Goal: Task Accomplishment & Management: Use online tool/utility

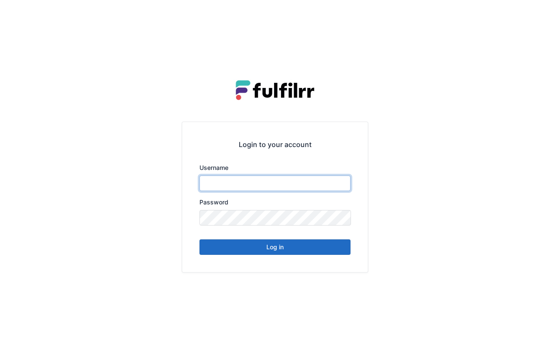
type input "*******"
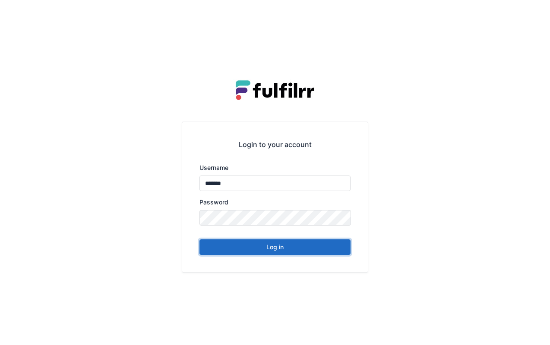
click at [282, 248] on button "Log in" at bounding box center [274, 247] width 151 height 16
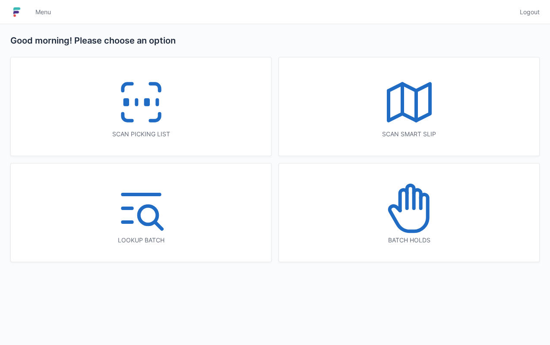
click at [149, 79] on icon at bounding box center [140, 102] width 55 height 55
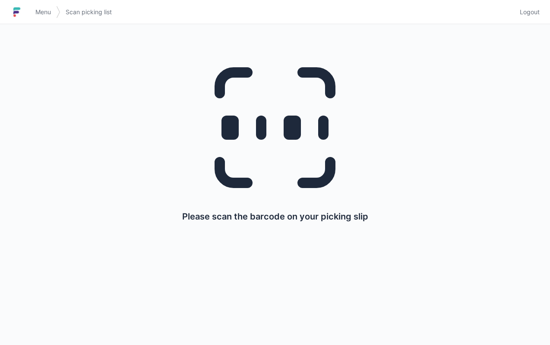
click at [36, 16] on span "Menu" at bounding box center [43, 12] width 16 height 9
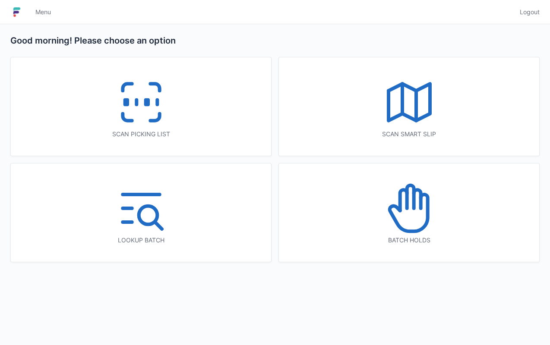
click at [410, 103] on icon at bounding box center [408, 102] width 55 height 55
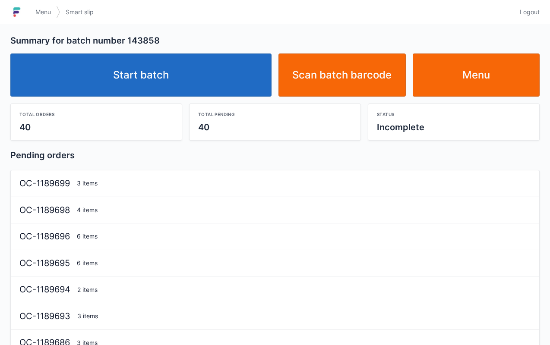
click at [166, 47] on div "Start batch Scan batch barcode Menu" at bounding box center [275, 72] width 536 height 50
click at [179, 67] on link "Start batch" at bounding box center [140, 74] width 261 height 43
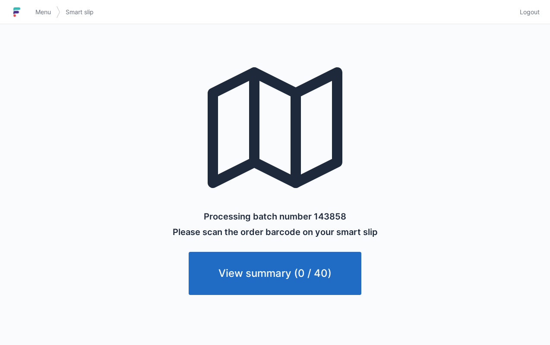
click at [267, 257] on link "View summary (0 / 40)" at bounding box center [275, 273] width 173 height 43
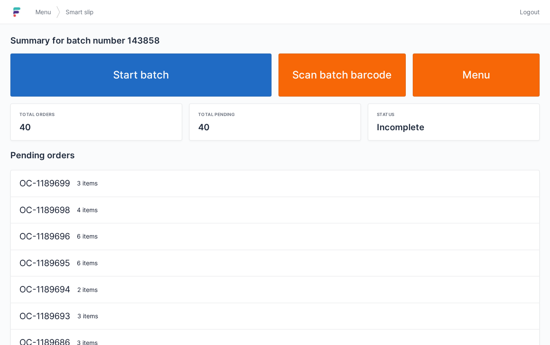
click at [190, 78] on link "Start batch" at bounding box center [140, 74] width 261 height 43
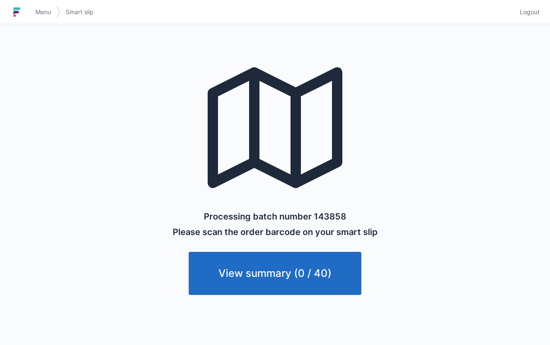
click at [44, 10] on span "Menu" at bounding box center [43, 12] width 16 height 9
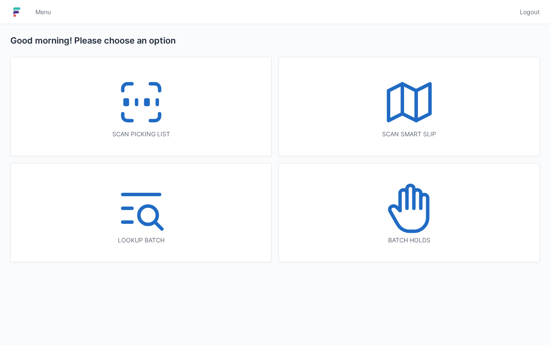
click at [402, 89] on line at bounding box center [402, 99] width 0 height 30
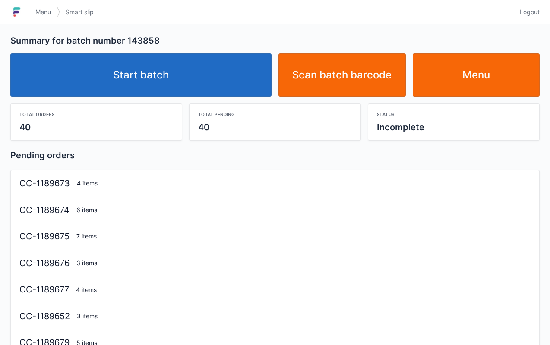
click at [203, 74] on link "Start batch" at bounding box center [140, 74] width 261 height 43
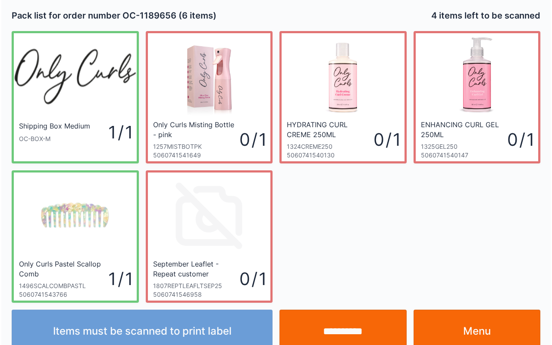
scroll to position [16, 0]
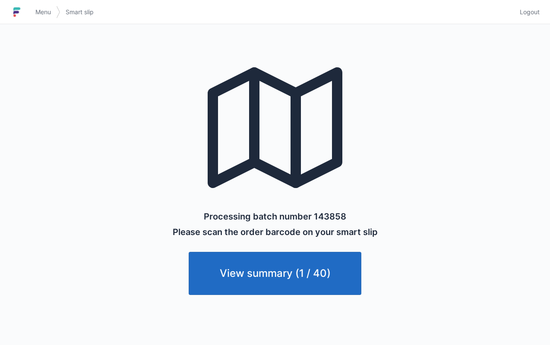
click at [42, 6] on link "Menu" at bounding box center [43, 12] width 26 height 16
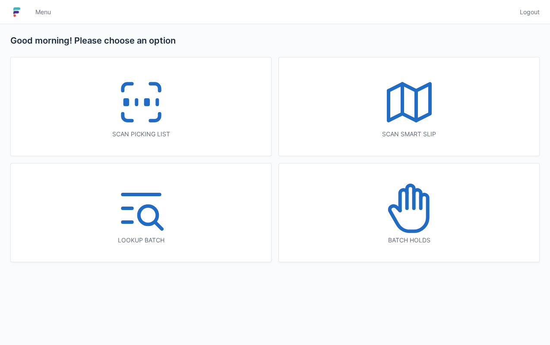
click at [162, 99] on icon at bounding box center [140, 102] width 55 height 55
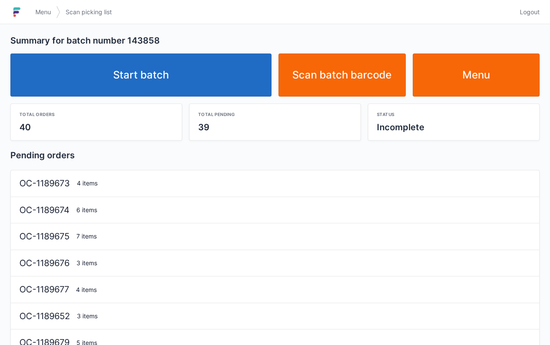
click at [135, 71] on link "Start batch" at bounding box center [140, 74] width 261 height 43
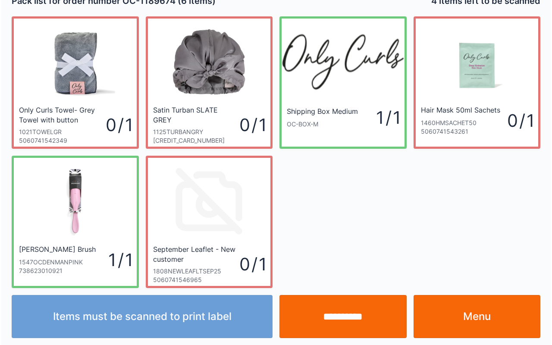
scroll to position [16, 0]
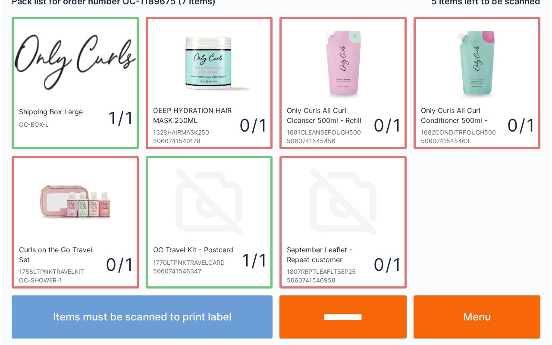
scroll to position [16, 0]
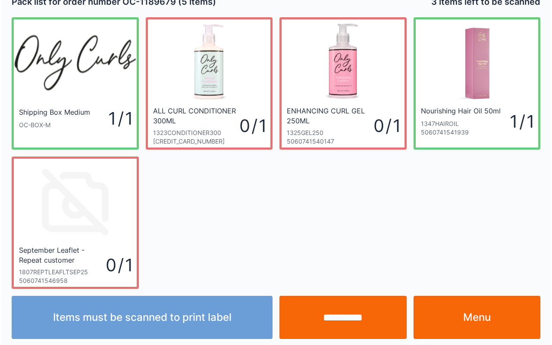
scroll to position [16, 0]
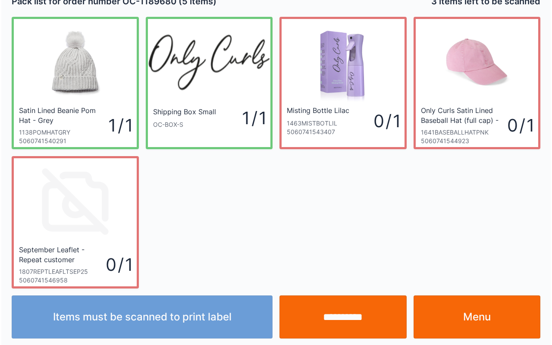
scroll to position [16, 0]
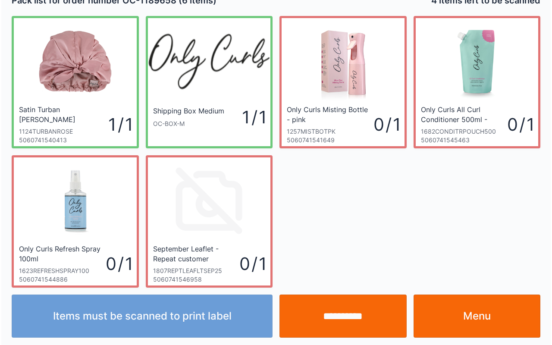
scroll to position [16, 0]
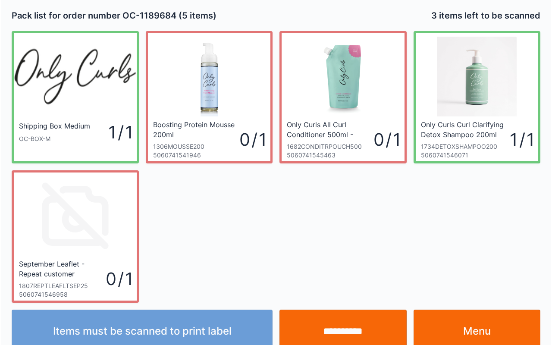
scroll to position [16, 0]
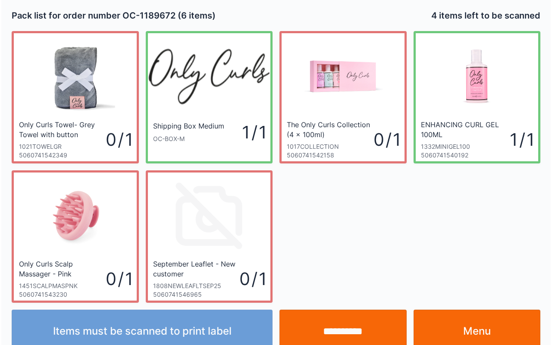
scroll to position [16, 0]
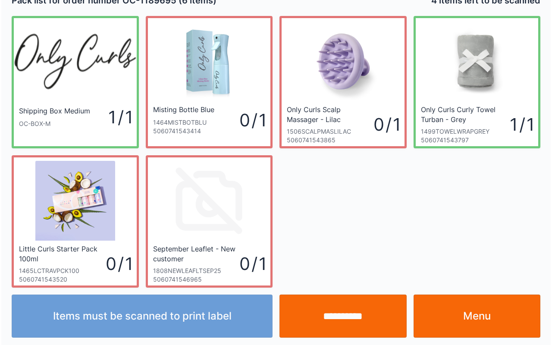
scroll to position [16, 0]
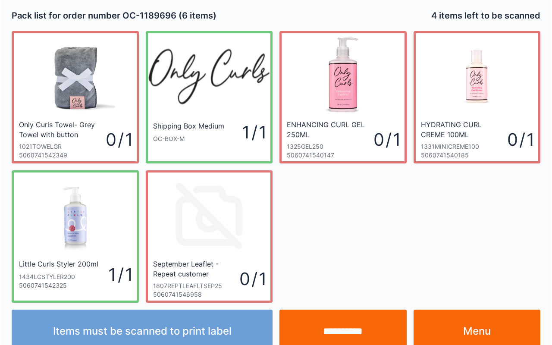
scroll to position [16, 0]
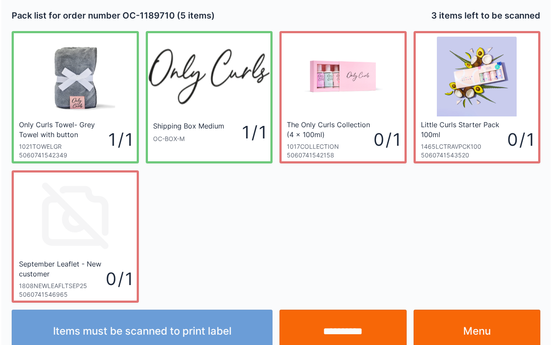
scroll to position [16, 0]
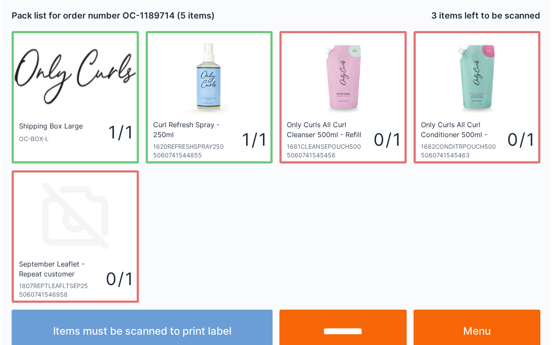
scroll to position [16, 0]
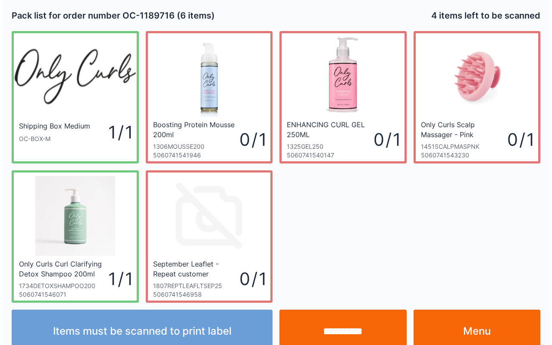
scroll to position [16, 0]
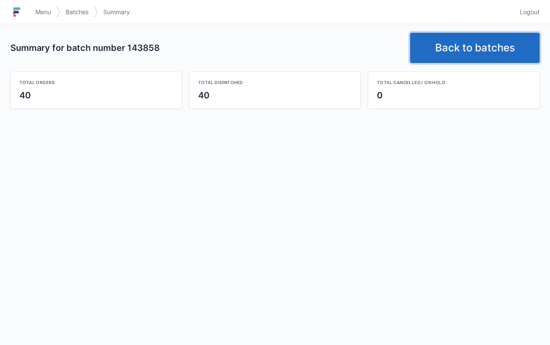
click at [471, 47] on link "Back to batches" at bounding box center [474, 48] width 129 height 30
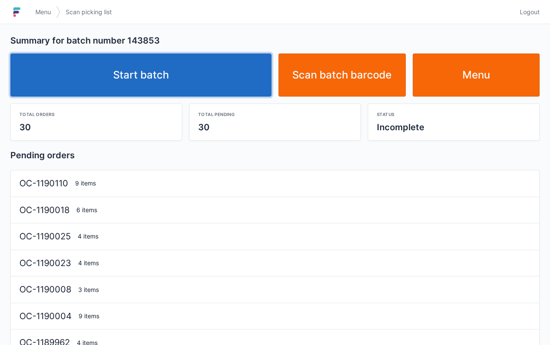
click at [171, 79] on link "Start batch" at bounding box center [140, 74] width 261 height 43
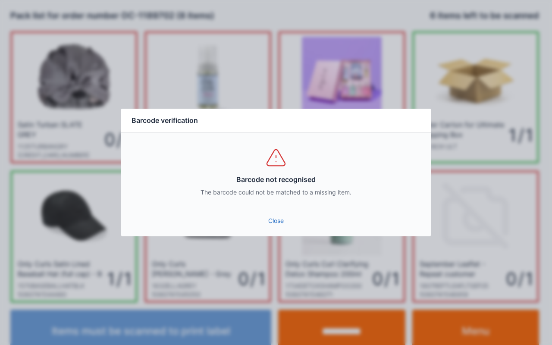
click at [267, 218] on link "Close" at bounding box center [276, 221] width 296 height 16
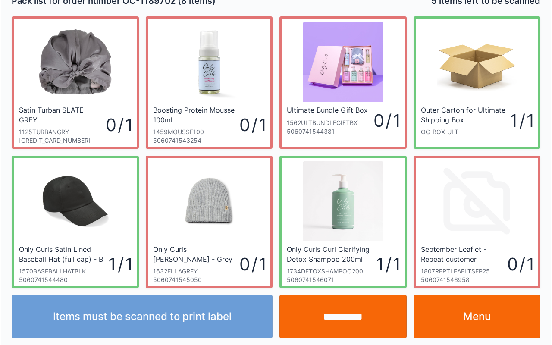
scroll to position [16, 0]
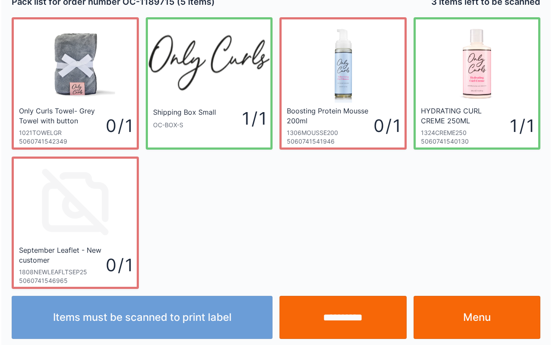
scroll to position [16, 0]
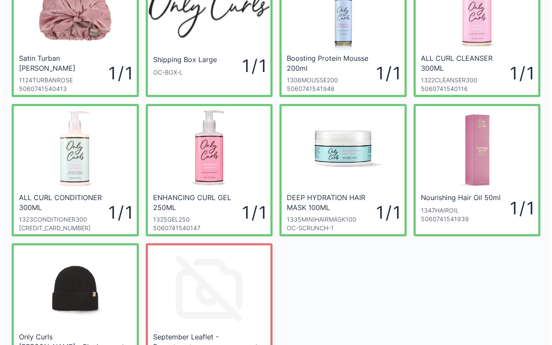
scroll to position [155, 0]
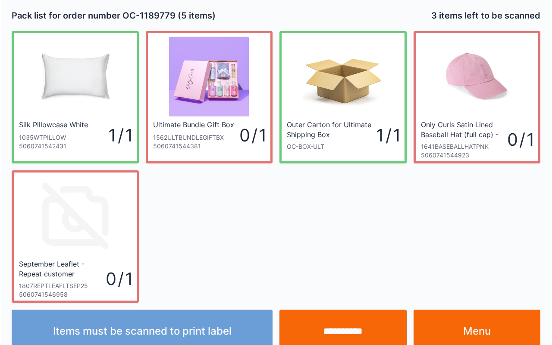
scroll to position [16, 0]
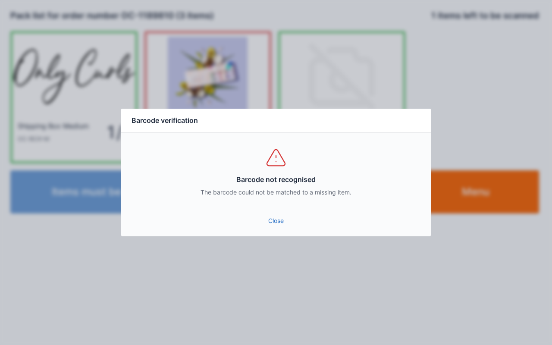
click at [272, 213] on link "Close" at bounding box center [276, 221] width 296 height 16
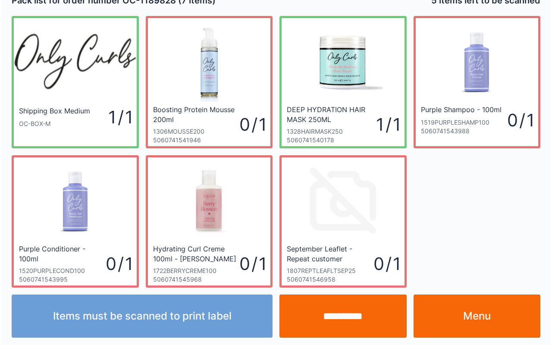
scroll to position [16, 0]
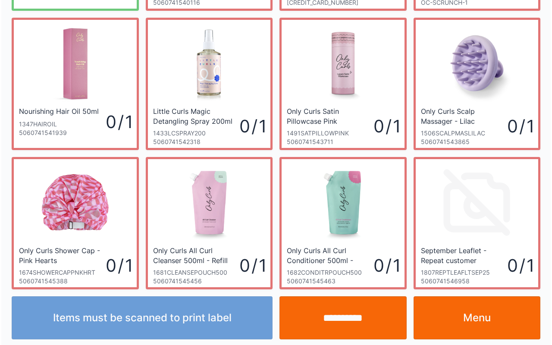
scroll to position [155, 0]
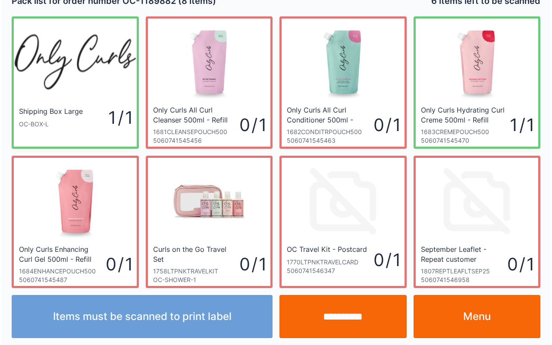
scroll to position [16, 0]
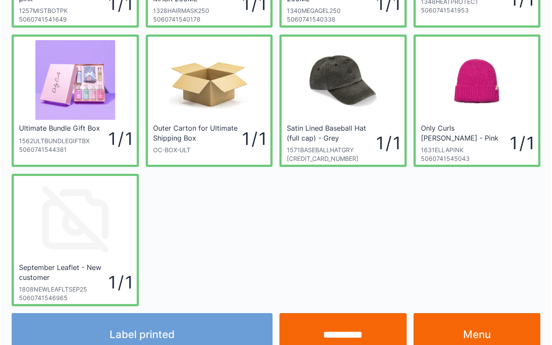
scroll to position [138, 0]
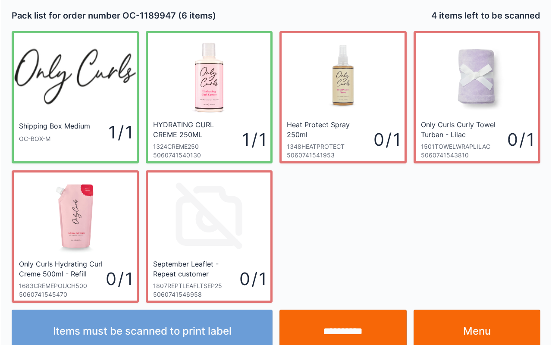
scroll to position [16, 0]
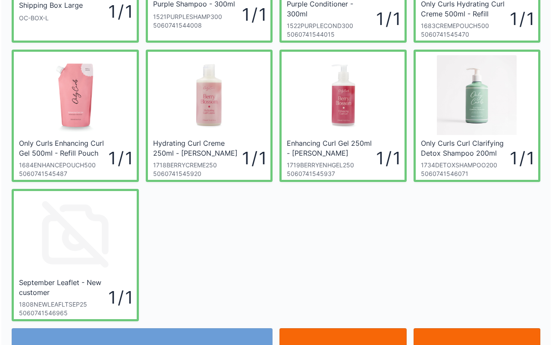
scroll to position [138, 0]
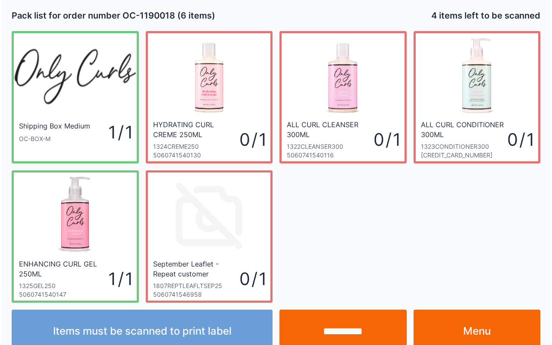
scroll to position [16, 0]
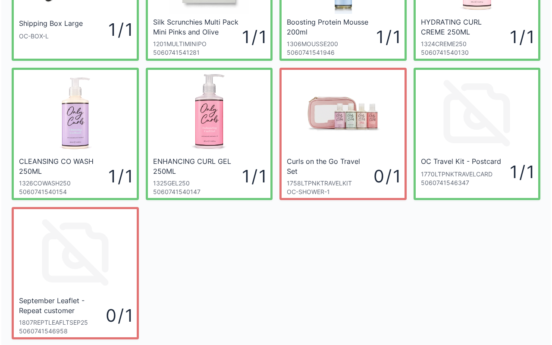
scroll to position [104, 0]
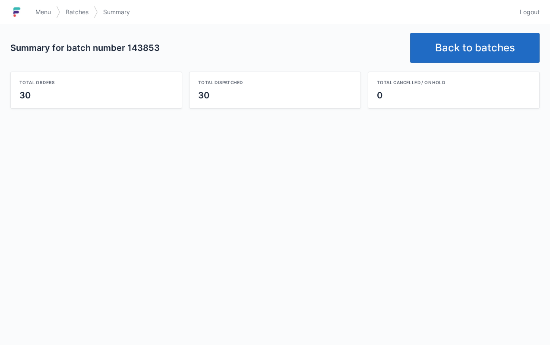
click at [484, 42] on link "Back to batches" at bounding box center [474, 48] width 129 height 30
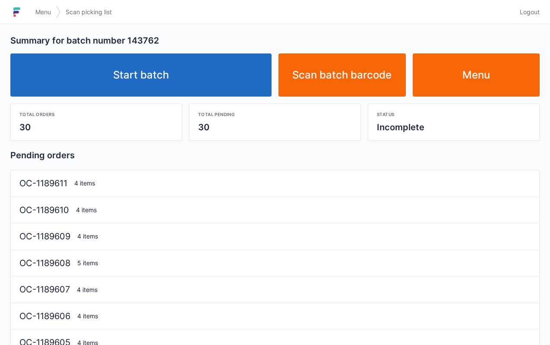
click at [127, 76] on link "Start batch" at bounding box center [140, 74] width 261 height 43
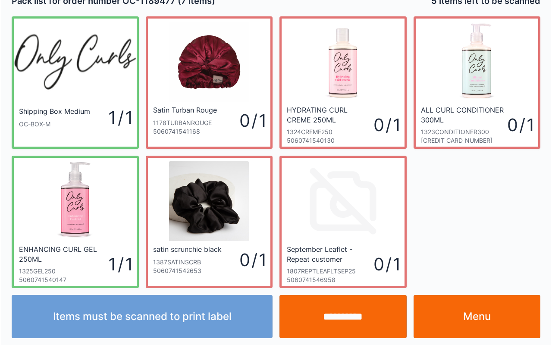
scroll to position [16, 0]
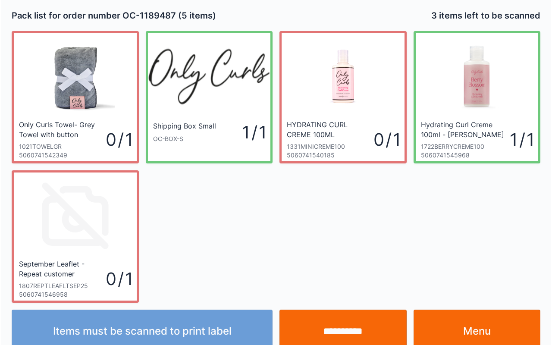
scroll to position [16, 0]
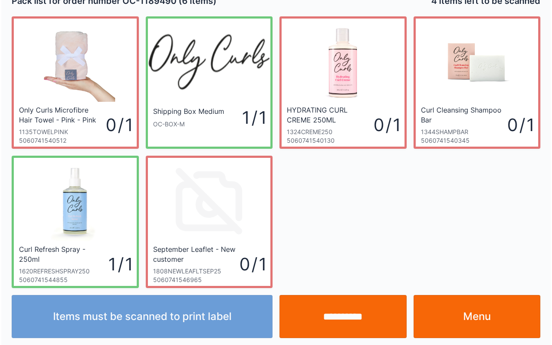
scroll to position [16, 0]
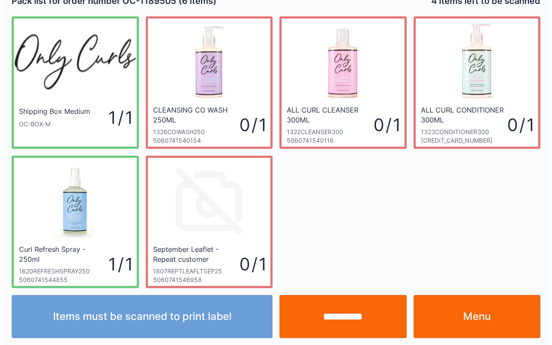
scroll to position [16, 0]
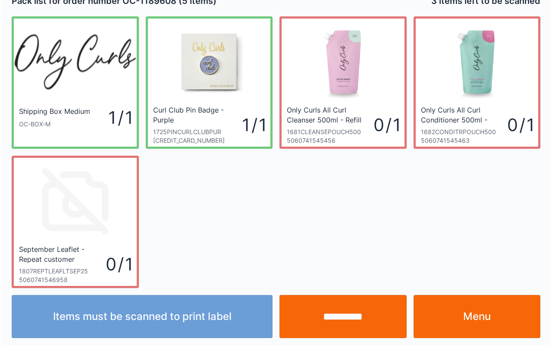
scroll to position [16, 0]
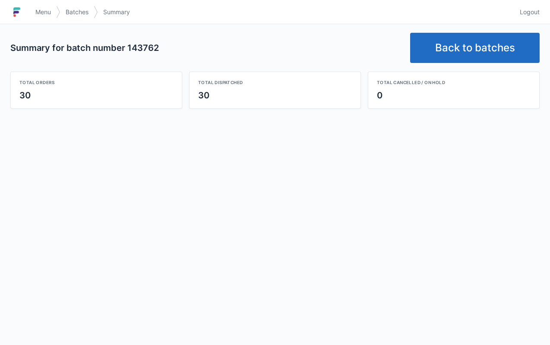
click at [484, 40] on link "Back to batches" at bounding box center [474, 48] width 129 height 30
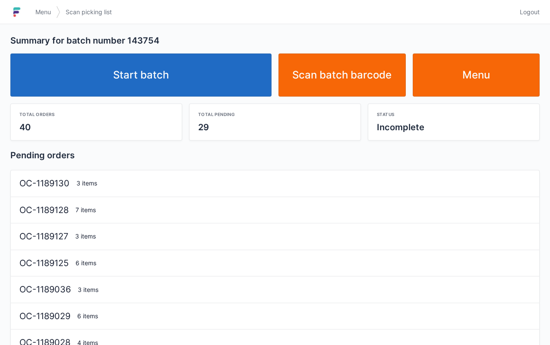
click at [164, 68] on link "Start batch" at bounding box center [140, 74] width 261 height 43
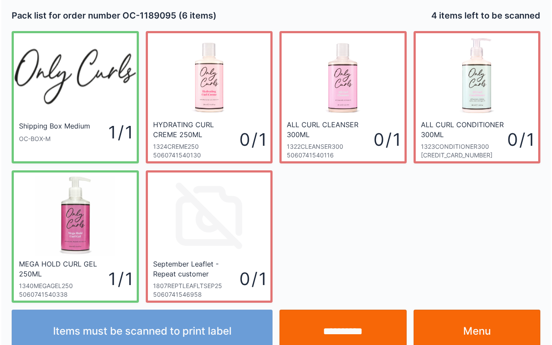
scroll to position [16, 0]
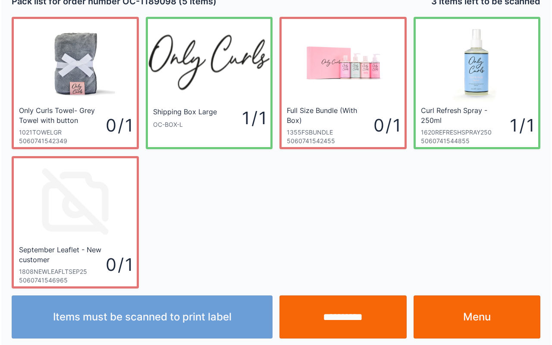
scroll to position [16, 0]
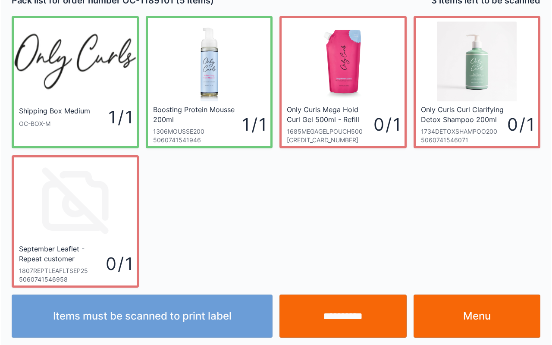
scroll to position [16, 0]
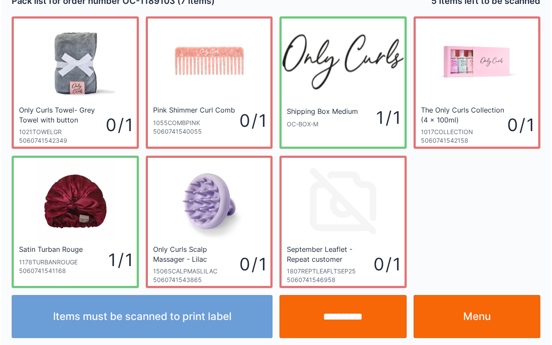
scroll to position [16, 0]
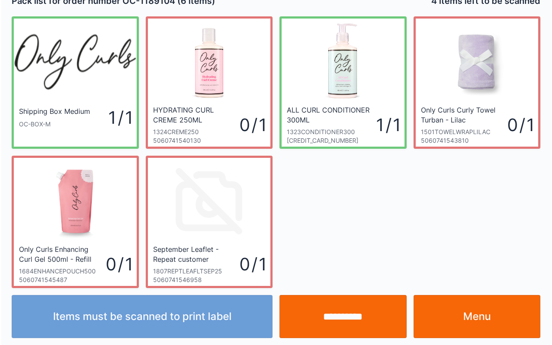
scroll to position [16, 0]
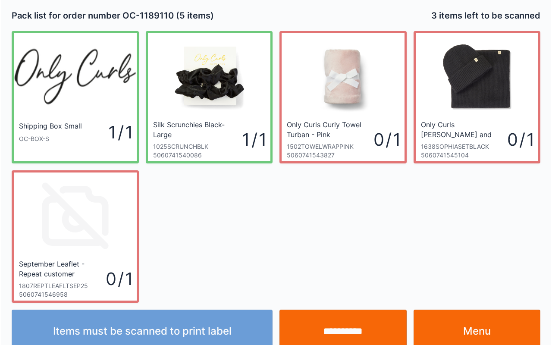
scroll to position [16, 0]
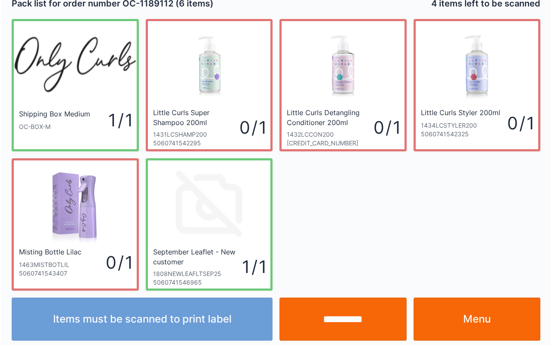
scroll to position [16, 0]
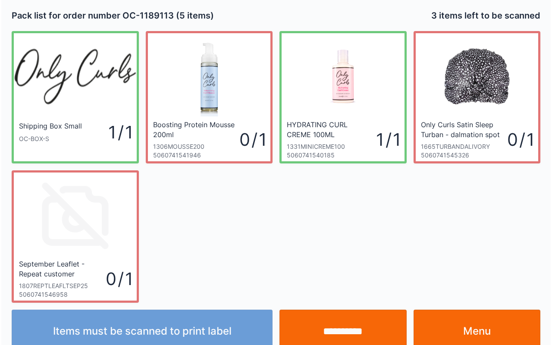
scroll to position [16, 0]
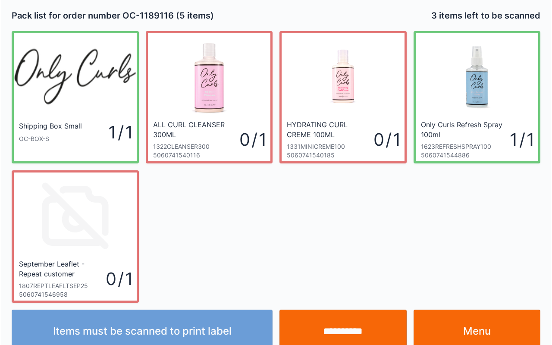
scroll to position [16, 0]
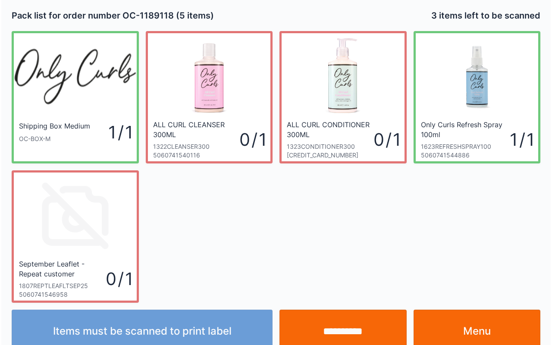
scroll to position [16, 0]
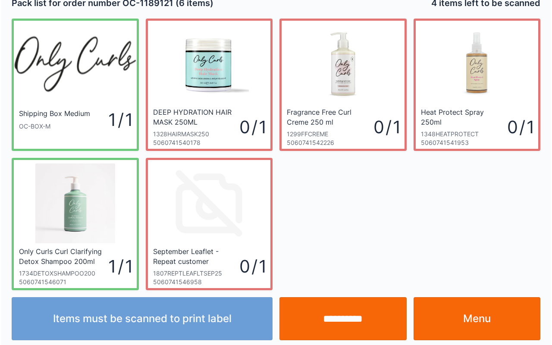
scroll to position [16, 0]
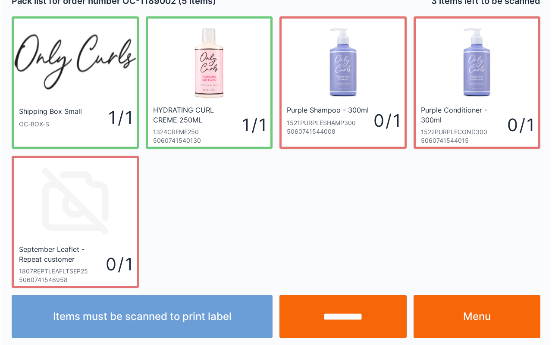
scroll to position [16, 0]
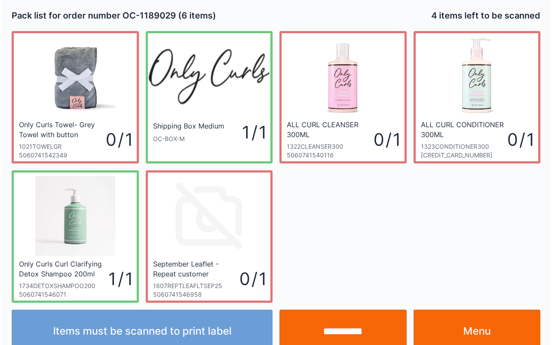
scroll to position [16, 0]
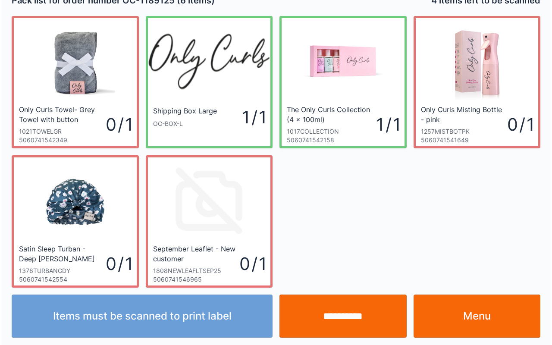
scroll to position [16, 0]
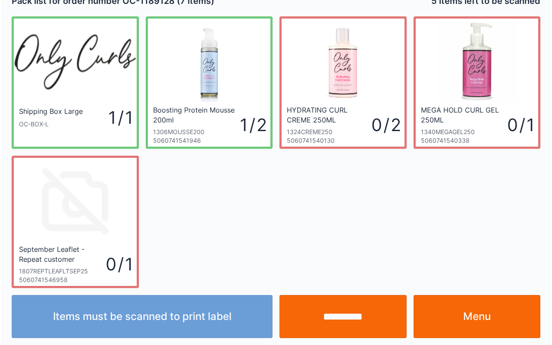
scroll to position [16, 0]
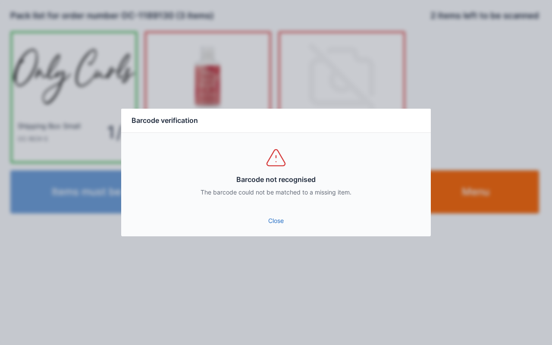
click at [264, 215] on link "Close" at bounding box center [276, 221] width 296 height 16
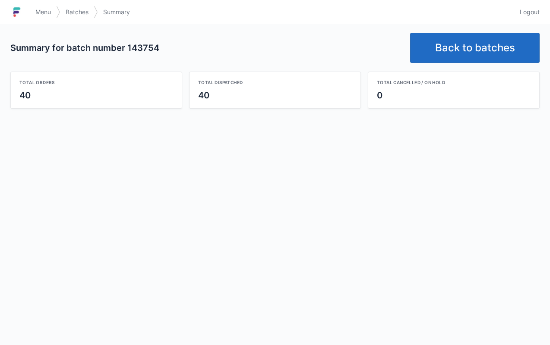
click at [491, 36] on link "Back to batches" at bounding box center [474, 48] width 129 height 30
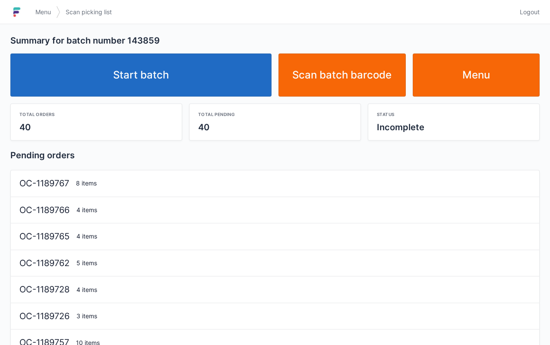
click at [161, 75] on link "Start batch" at bounding box center [140, 74] width 261 height 43
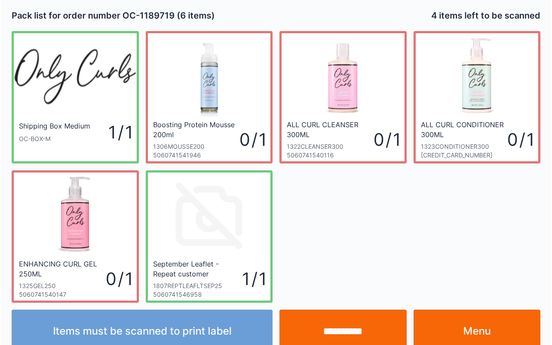
scroll to position [16, 0]
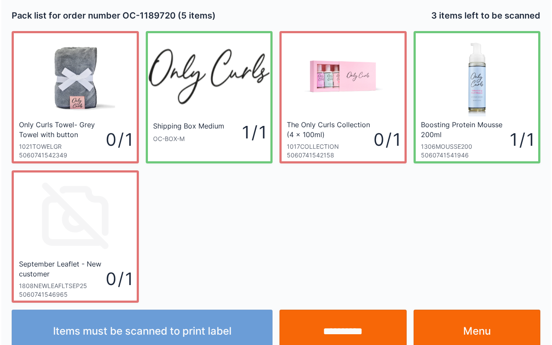
scroll to position [16, 0]
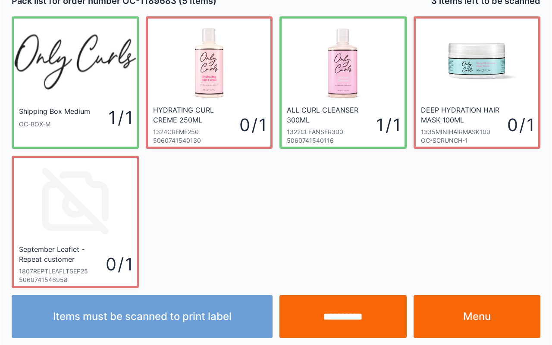
scroll to position [16, 0]
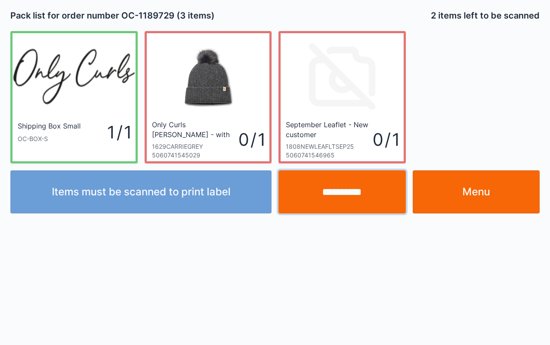
click at [370, 192] on input "**********" at bounding box center [341, 191] width 127 height 43
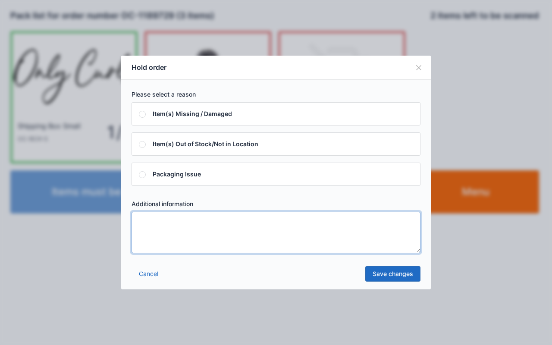
click at [295, 222] on textarea at bounding box center [276, 232] width 289 height 41
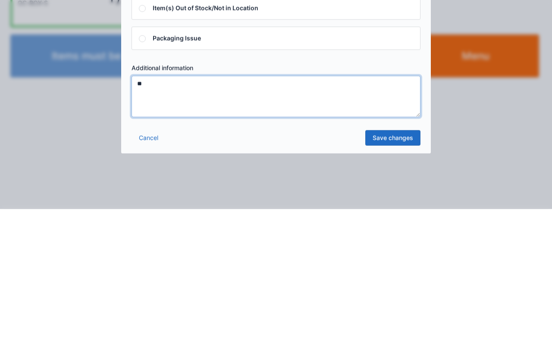
type textarea "**"
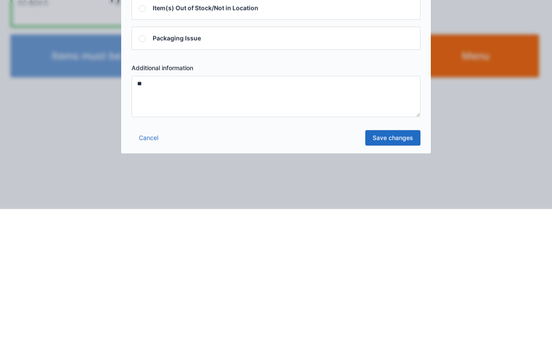
click at [399, 278] on link "Save changes" at bounding box center [392, 274] width 55 height 16
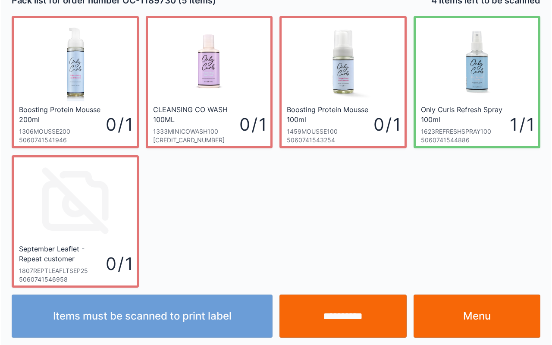
scroll to position [16, 0]
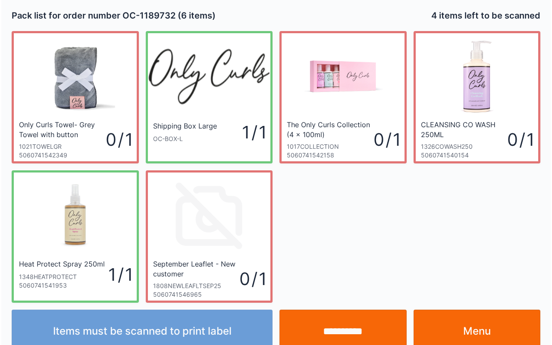
scroll to position [16, 0]
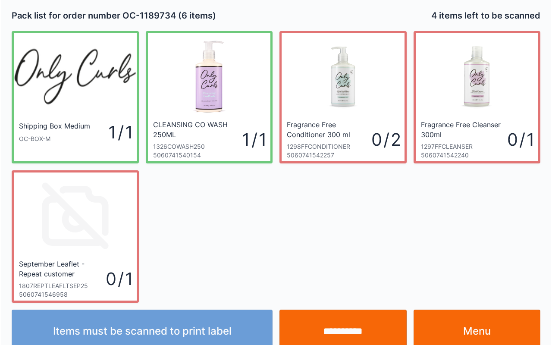
scroll to position [16, 0]
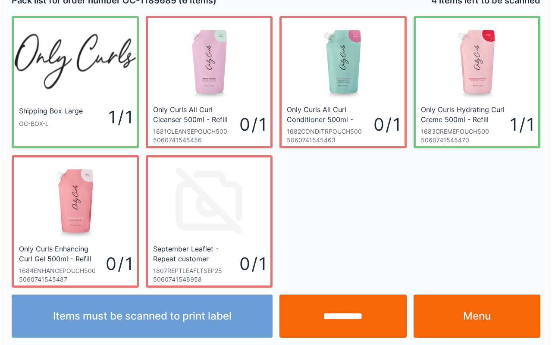
scroll to position [16, 0]
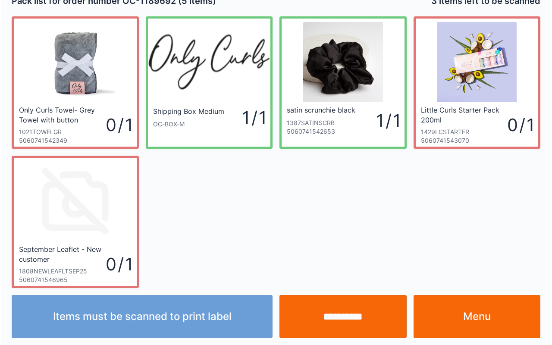
scroll to position [16, 0]
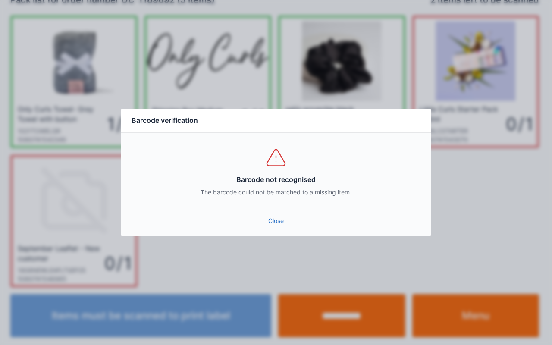
click at [260, 216] on link "Close" at bounding box center [276, 221] width 296 height 16
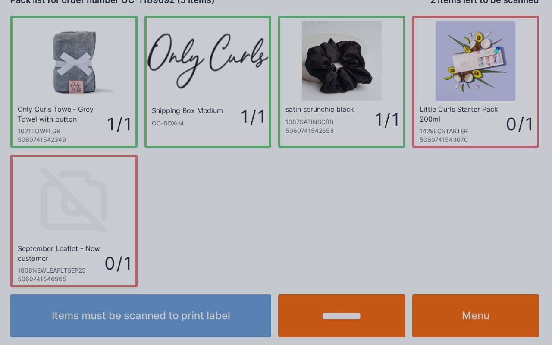
click at [260, 252] on div at bounding box center [276, 172] width 552 height 345
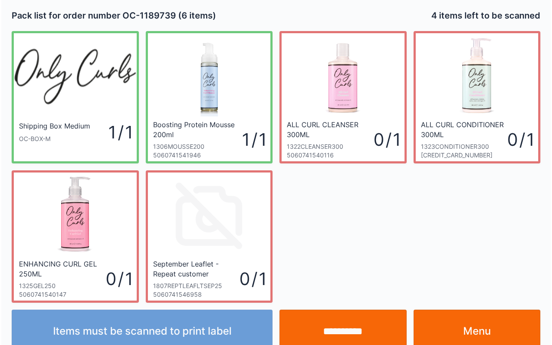
scroll to position [16, 0]
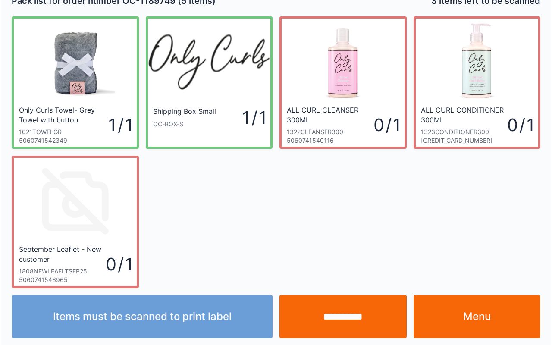
scroll to position [16, 0]
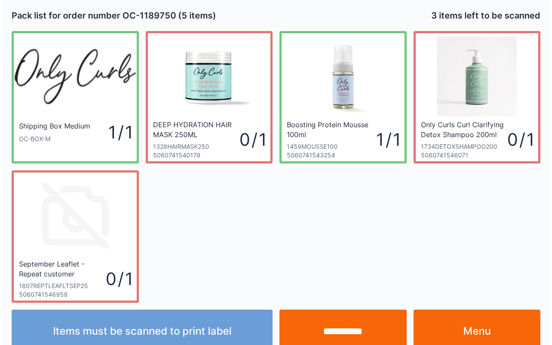
scroll to position [16, 0]
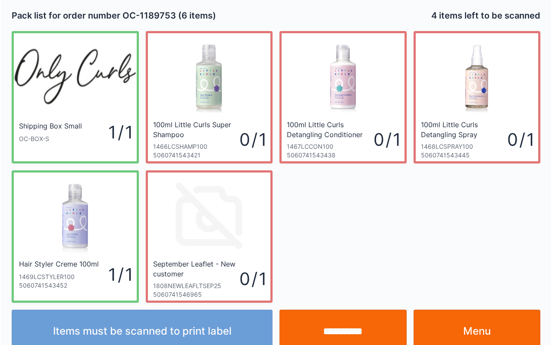
scroll to position [16, 0]
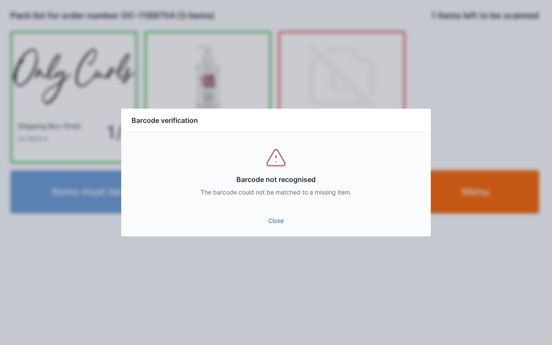
click at [282, 223] on link "Close" at bounding box center [276, 221] width 296 height 16
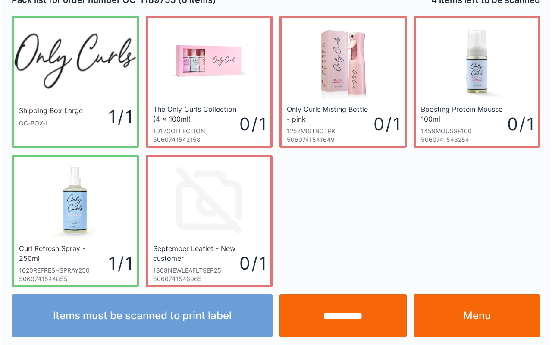
scroll to position [16, 0]
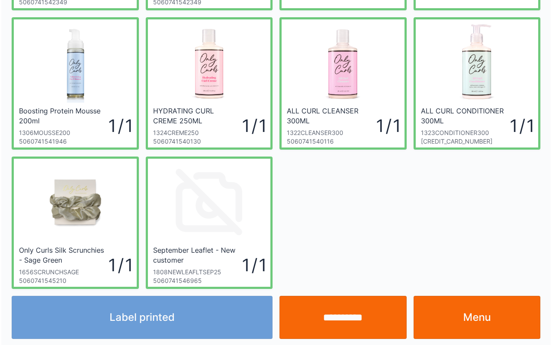
scroll to position [155, 0]
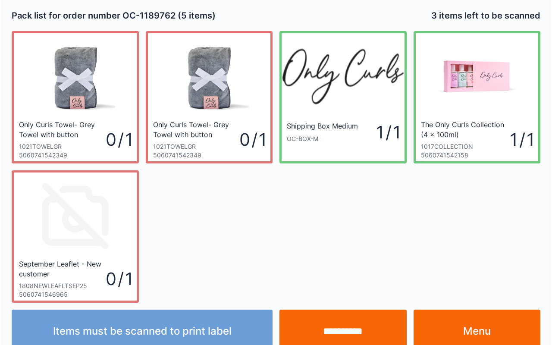
scroll to position [16, 0]
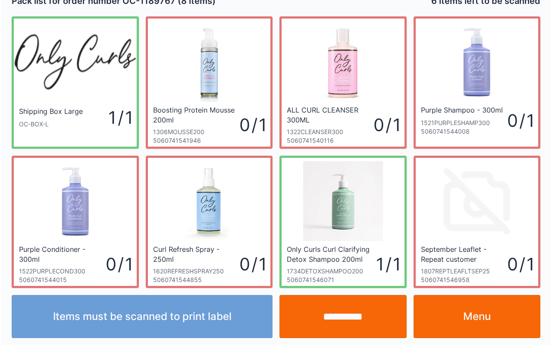
scroll to position [16, 0]
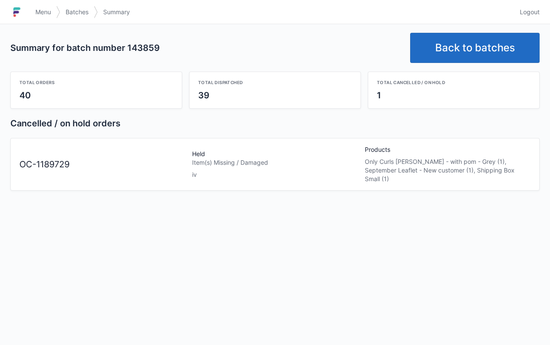
click at [41, 8] on span "Menu" at bounding box center [43, 12] width 16 height 9
click at [40, 7] on link "Menu" at bounding box center [43, 12] width 26 height 16
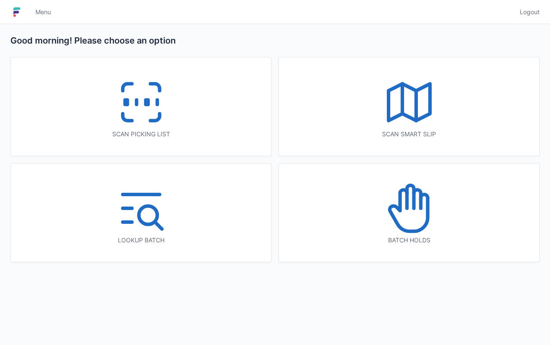
click at [423, 211] on icon at bounding box center [408, 208] width 55 height 55
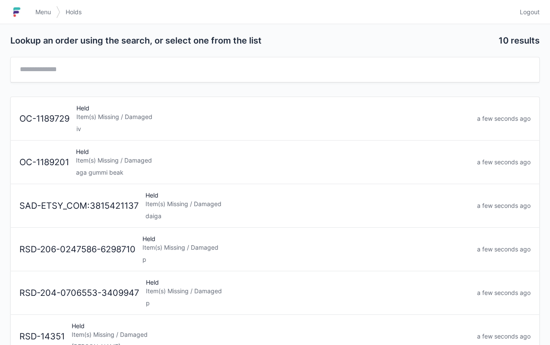
click at [135, 119] on div "Item(s) Missing / Damaged" at bounding box center [272, 117] width 393 height 9
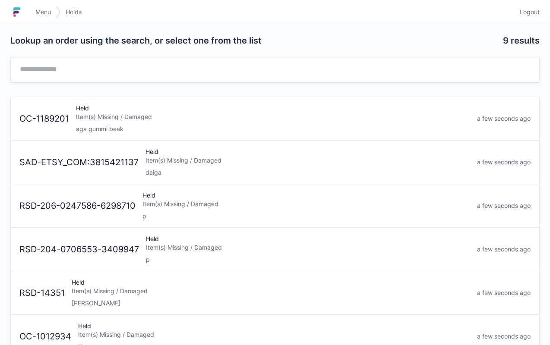
click at [41, 9] on span "Menu" at bounding box center [43, 12] width 16 height 9
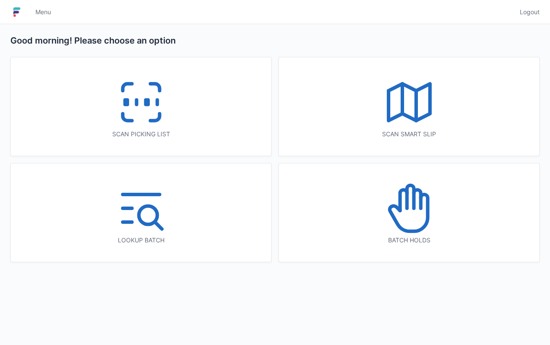
click at [146, 105] on rect at bounding box center [146, 102] width 2 height 5
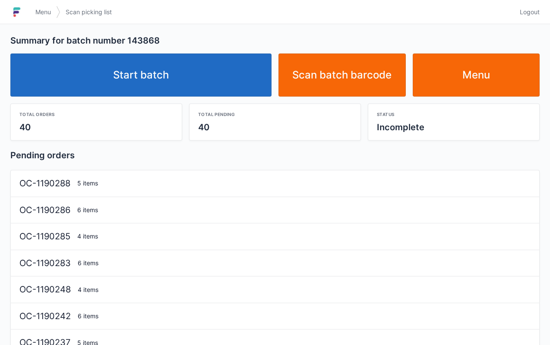
click at [172, 68] on link "Start batch" at bounding box center [140, 74] width 261 height 43
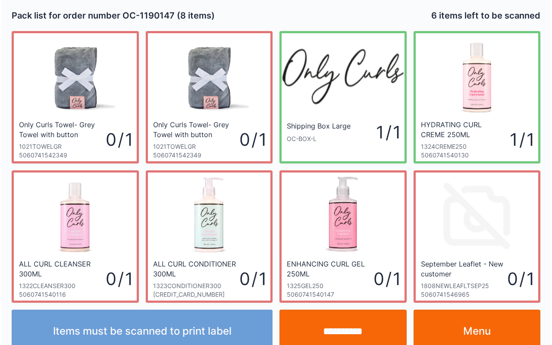
scroll to position [16, 0]
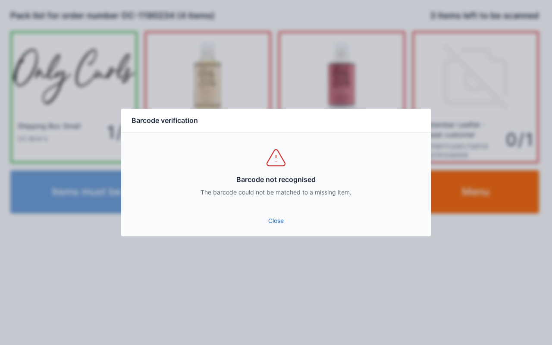
click at [263, 214] on link "Close" at bounding box center [276, 221] width 296 height 16
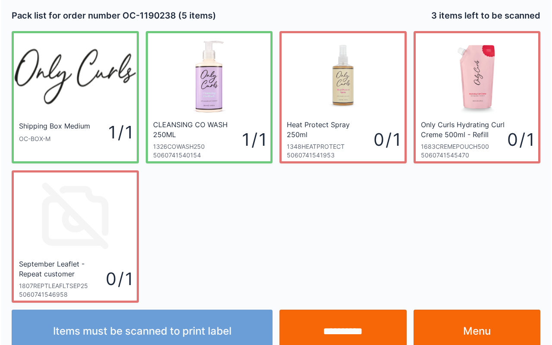
scroll to position [16, 0]
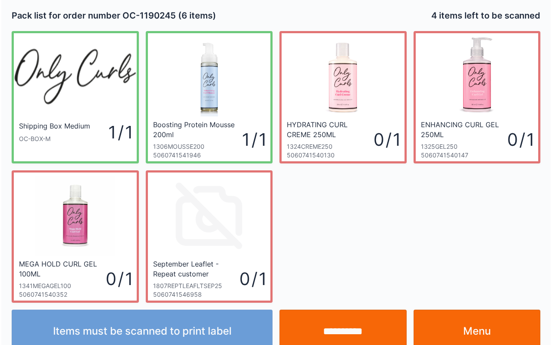
scroll to position [16, 0]
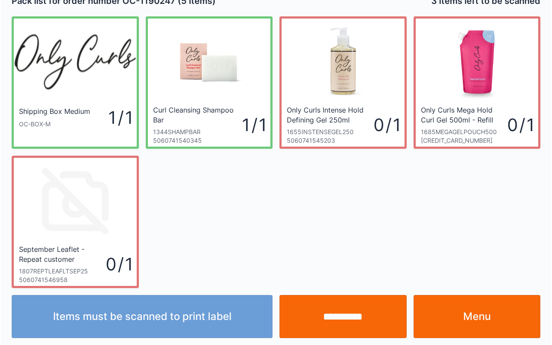
scroll to position [16, 0]
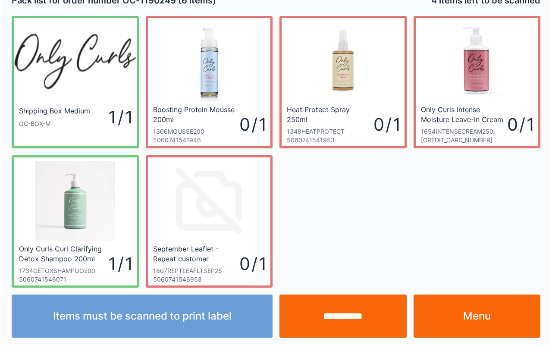
scroll to position [16, 0]
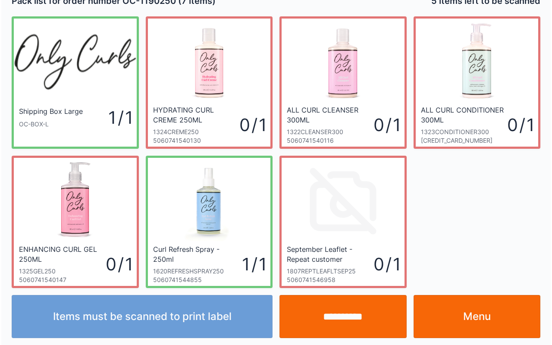
scroll to position [16, 0]
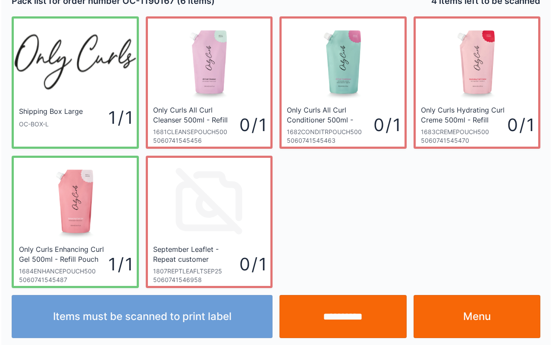
scroll to position [16, 0]
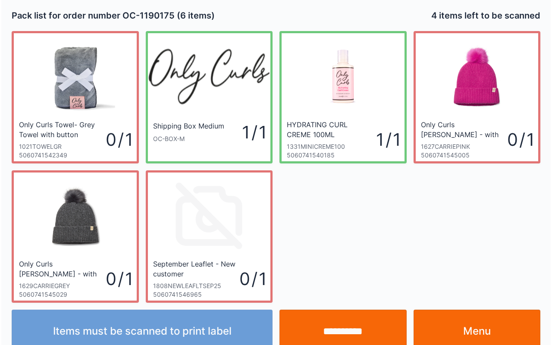
scroll to position [16, 0]
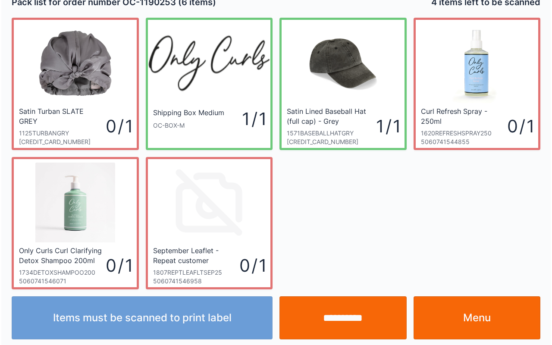
scroll to position [16, 0]
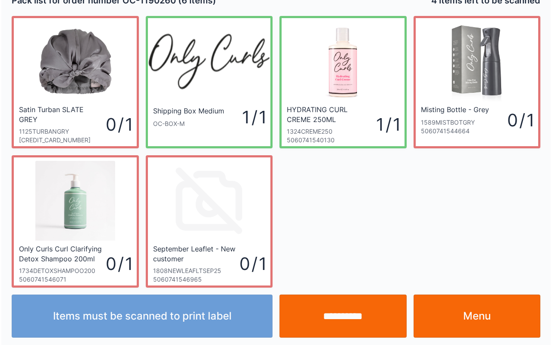
scroll to position [16, 0]
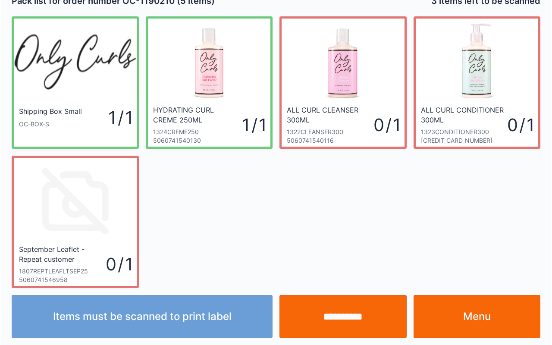
scroll to position [16, 0]
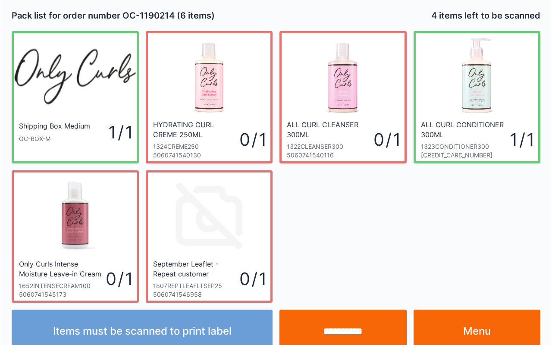
scroll to position [16, 0]
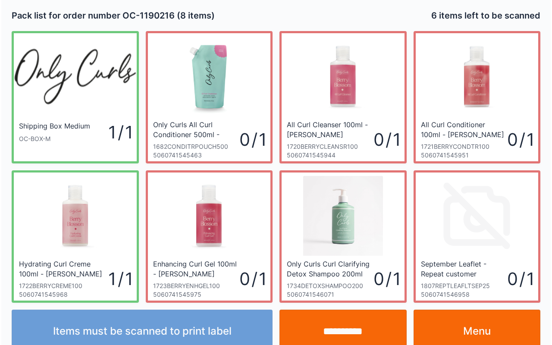
scroll to position [16, 0]
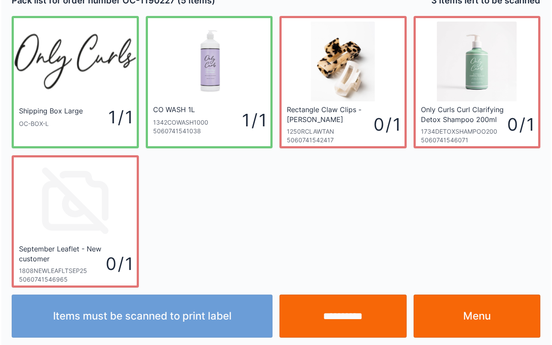
scroll to position [16, 0]
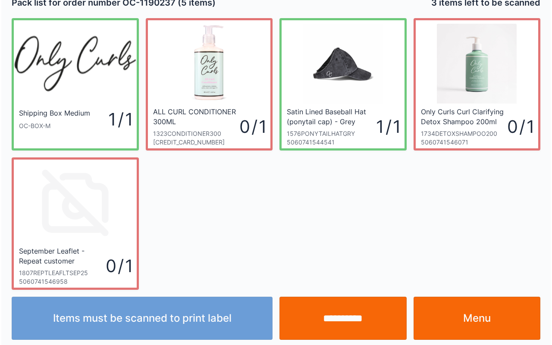
scroll to position [16, 0]
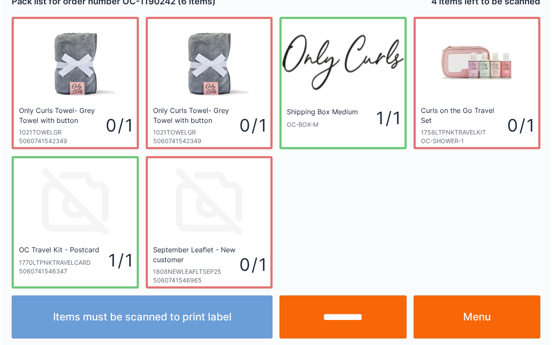
scroll to position [16, 0]
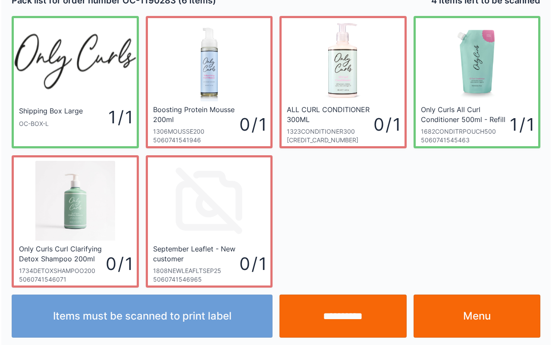
scroll to position [16, 0]
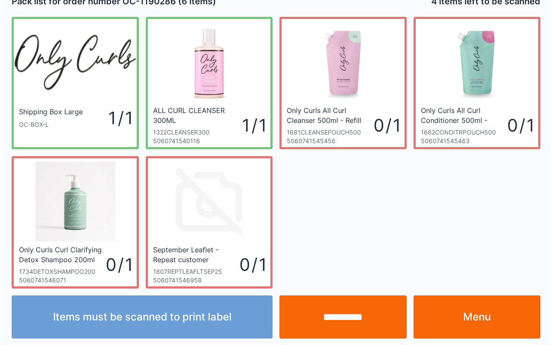
scroll to position [16, 0]
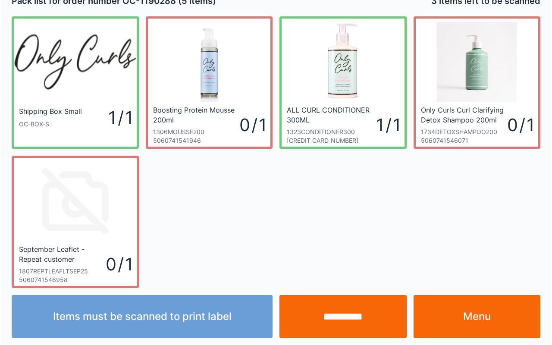
scroll to position [16, 0]
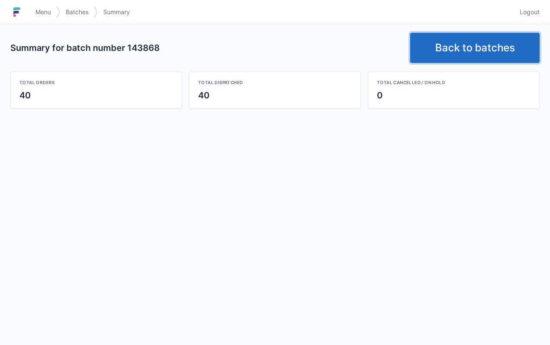
click at [476, 47] on link "Back to batches" at bounding box center [474, 48] width 129 height 30
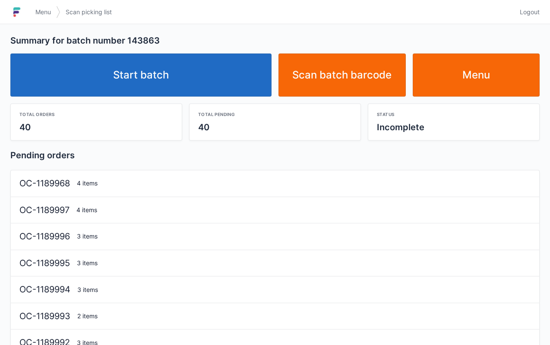
click at [155, 76] on link "Start batch" at bounding box center [140, 74] width 261 height 43
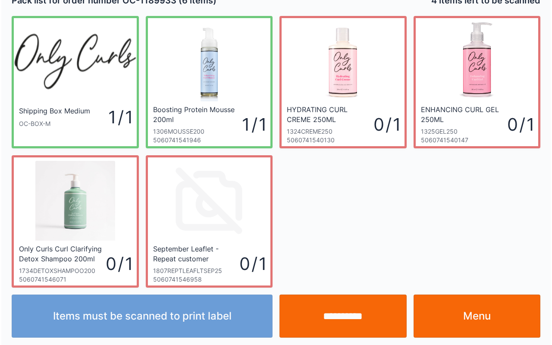
scroll to position [16, 0]
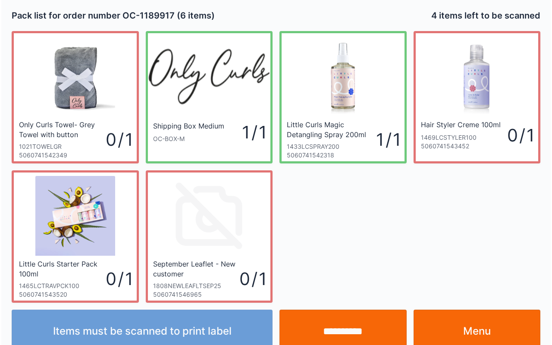
scroll to position [16, 0]
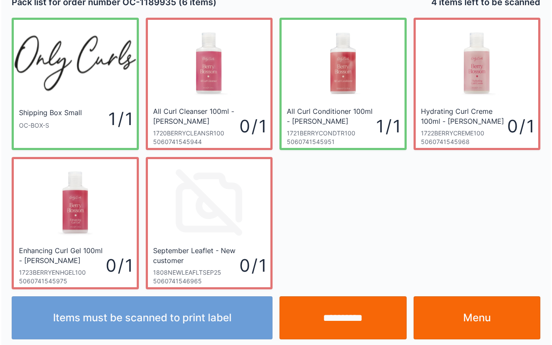
scroll to position [16, 0]
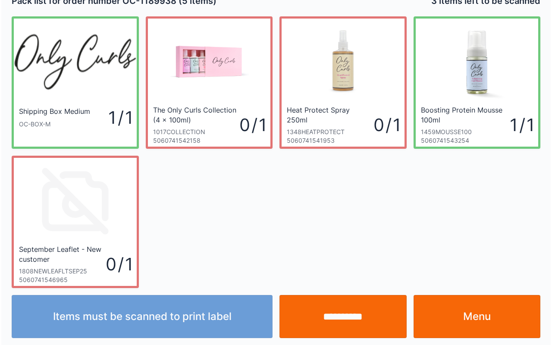
scroll to position [16, 0]
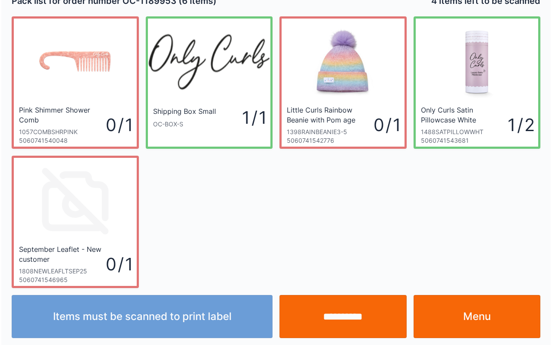
scroll to position [16, 0]
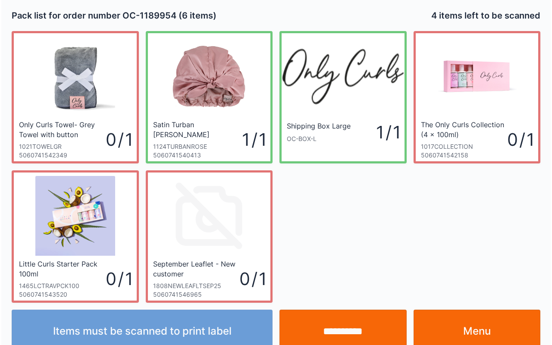
scroll to position [16, 0]
